Goal: Find specific page/section: Find specific page/section

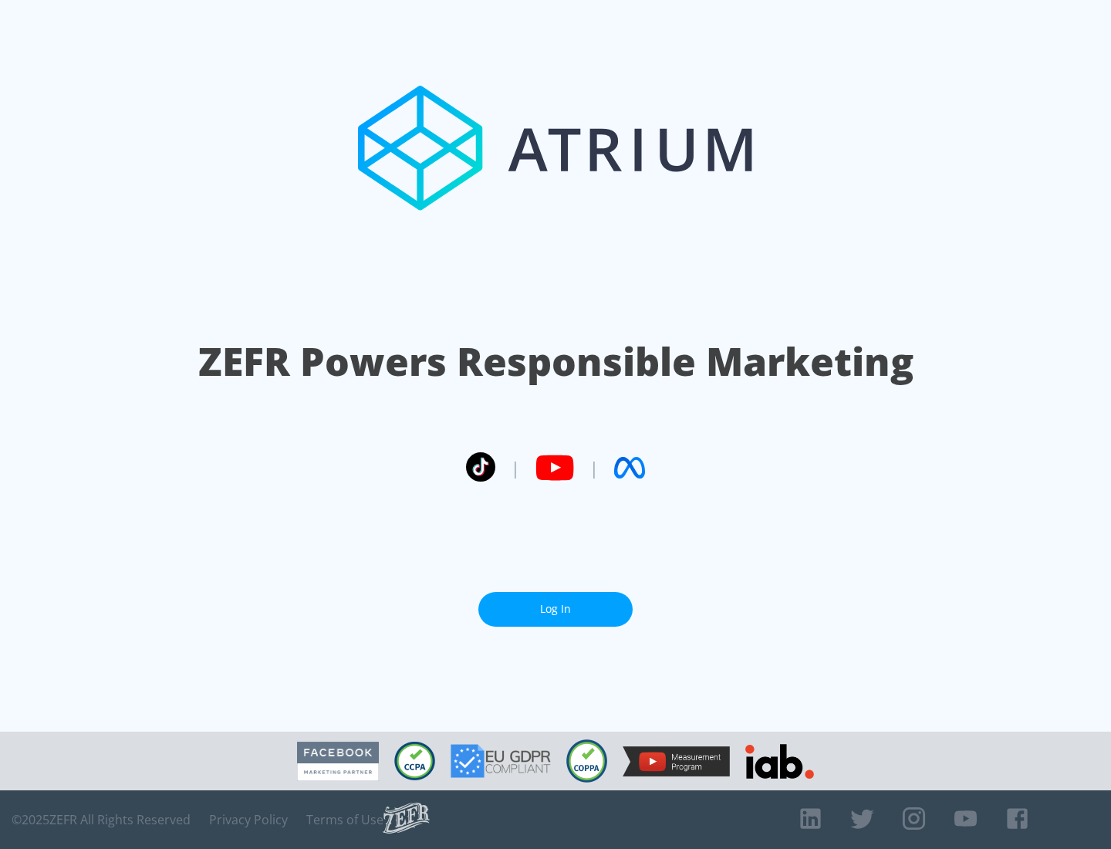
click at [556, 603] on link "Log In" at bounding box center [555, 609] width 154 height 35
